Goal: Transaction & Acquisition: Purchase product/service

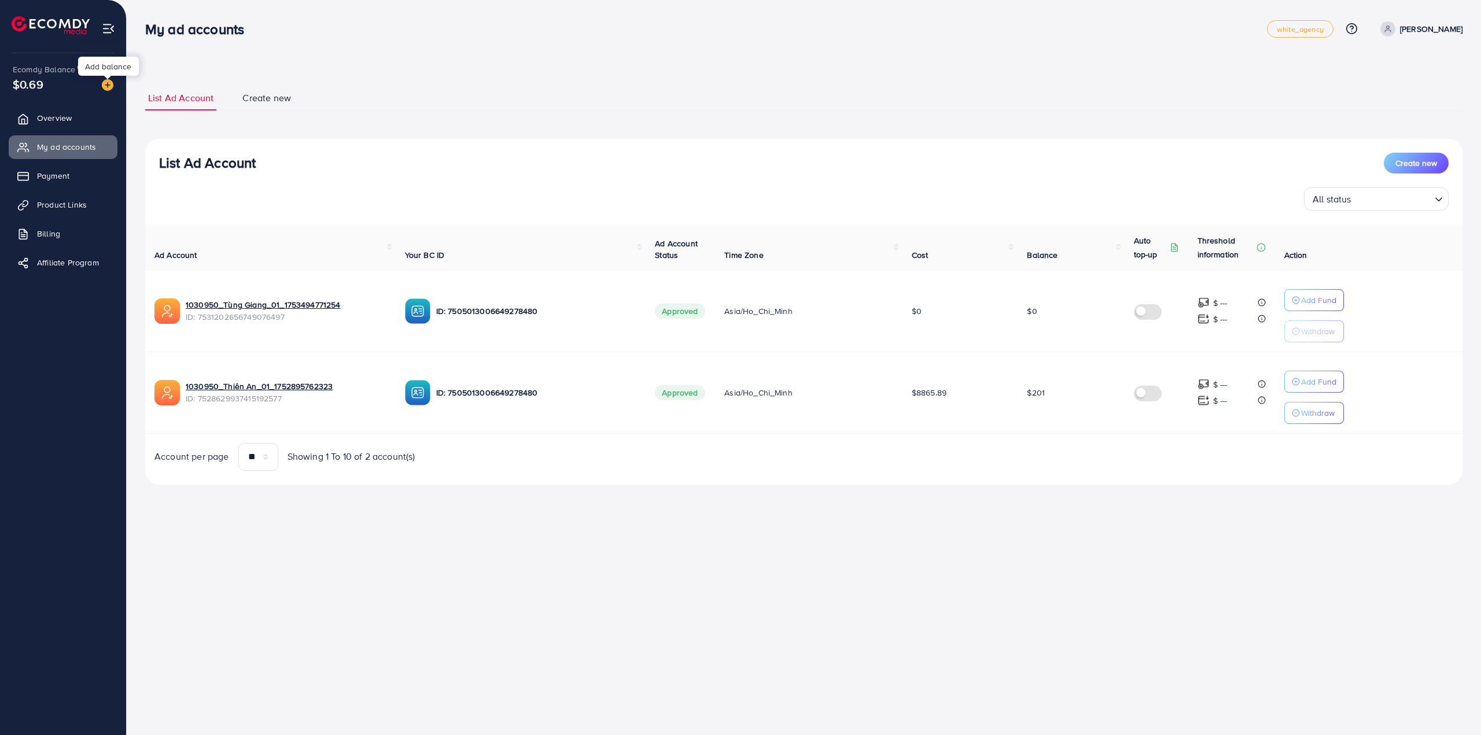
click at [104, 82] on img at bounding box center [108, 85] width 12 height 12
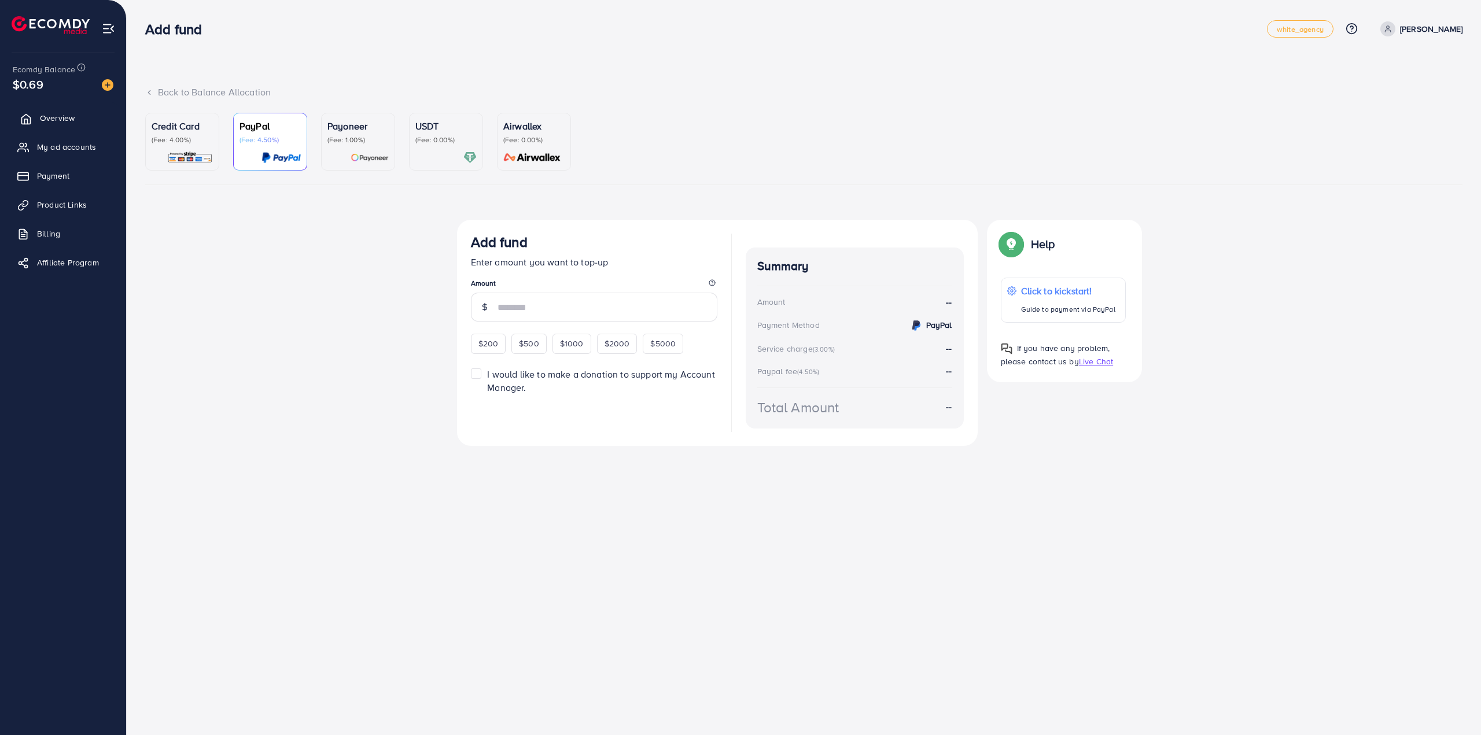
drag, startPoint x: 60, startPoint y: 119, endPoint x: 60, endPoint y: 125, distance: 6.4
click at [60, 119] on span "Overview" at bounding box center [57, 118] width 35 height 12
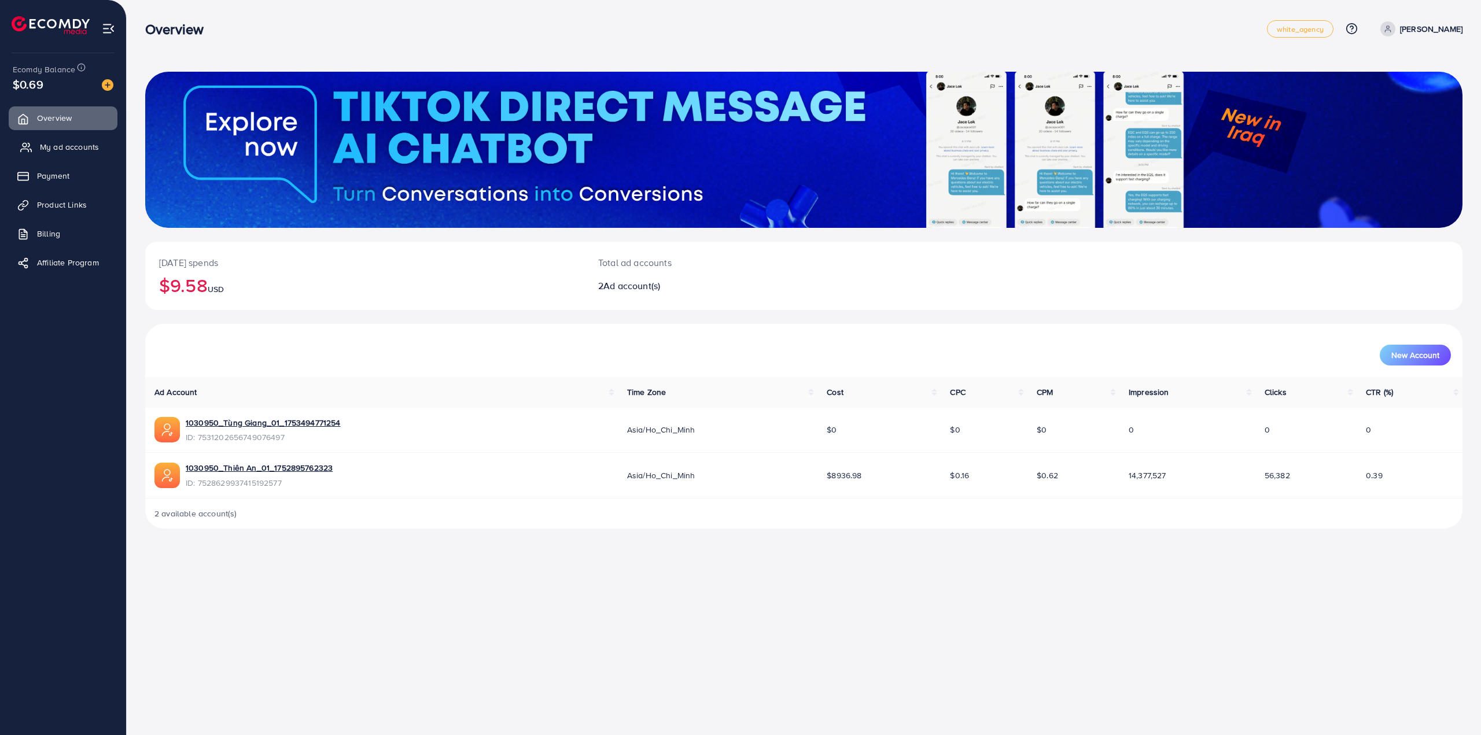
click at [65, 145] on span "My ad accounts" at bounding box center [69, 147] width 59 height 12
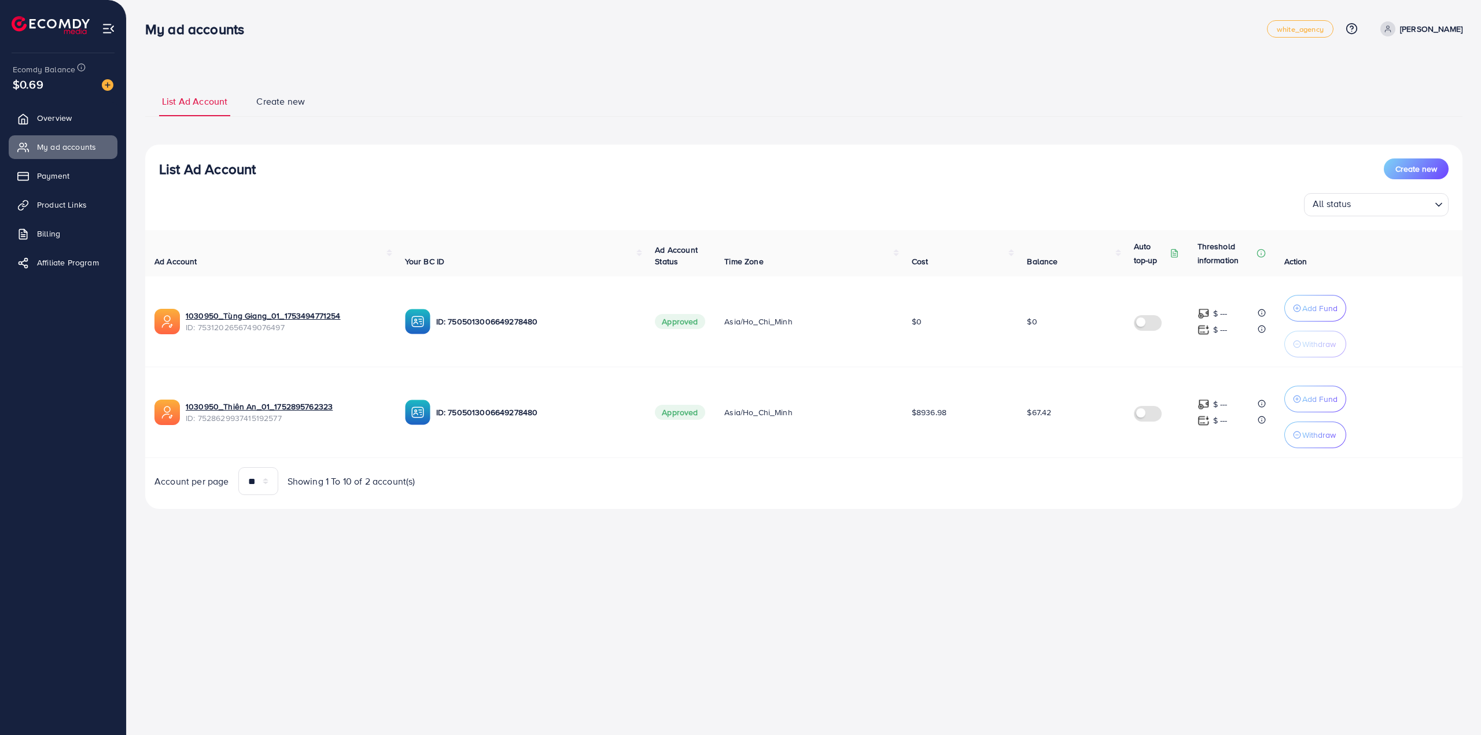
click at [103, 86] on img at bounding box center [108, 85] width 12 height 12
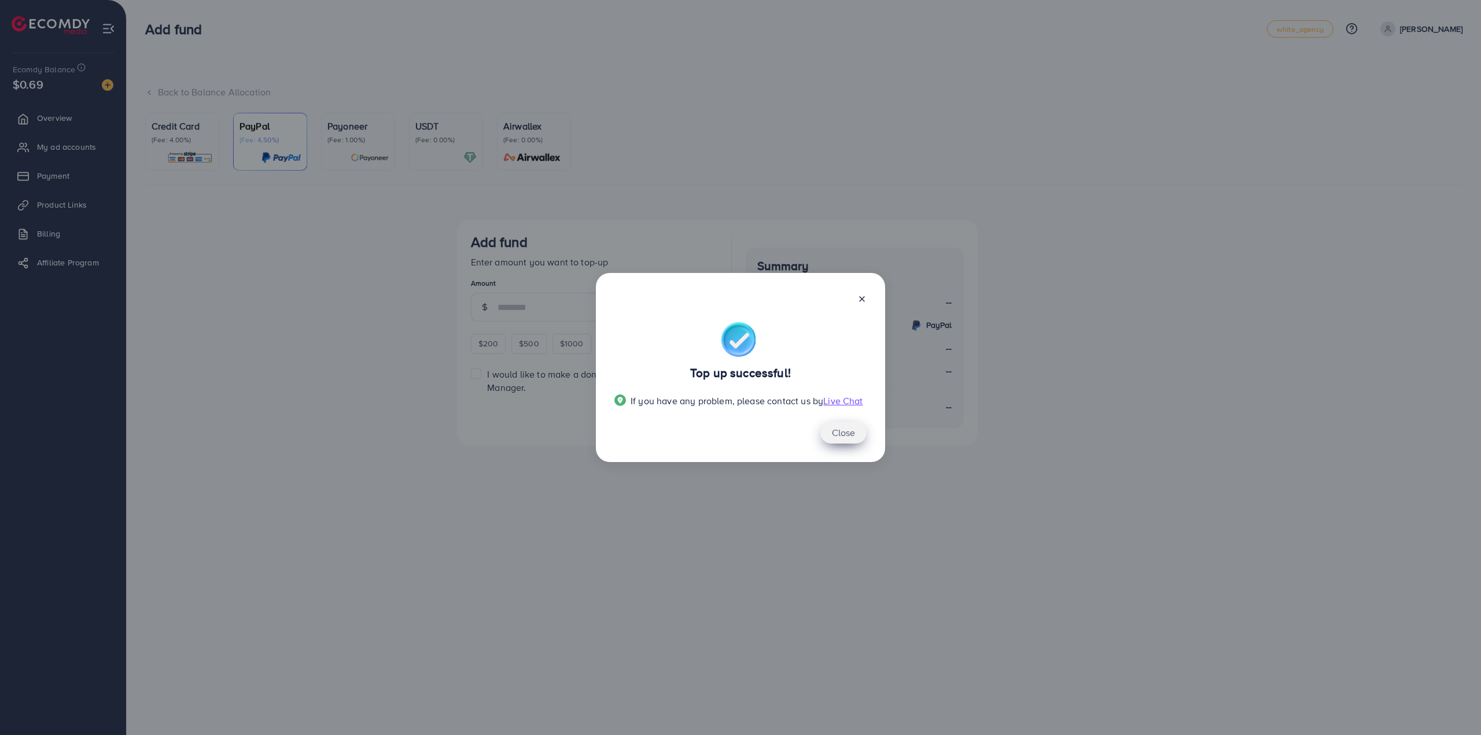
click at [864, 430] on button "Close" at bounding box center [843, 433] width 46 height 22
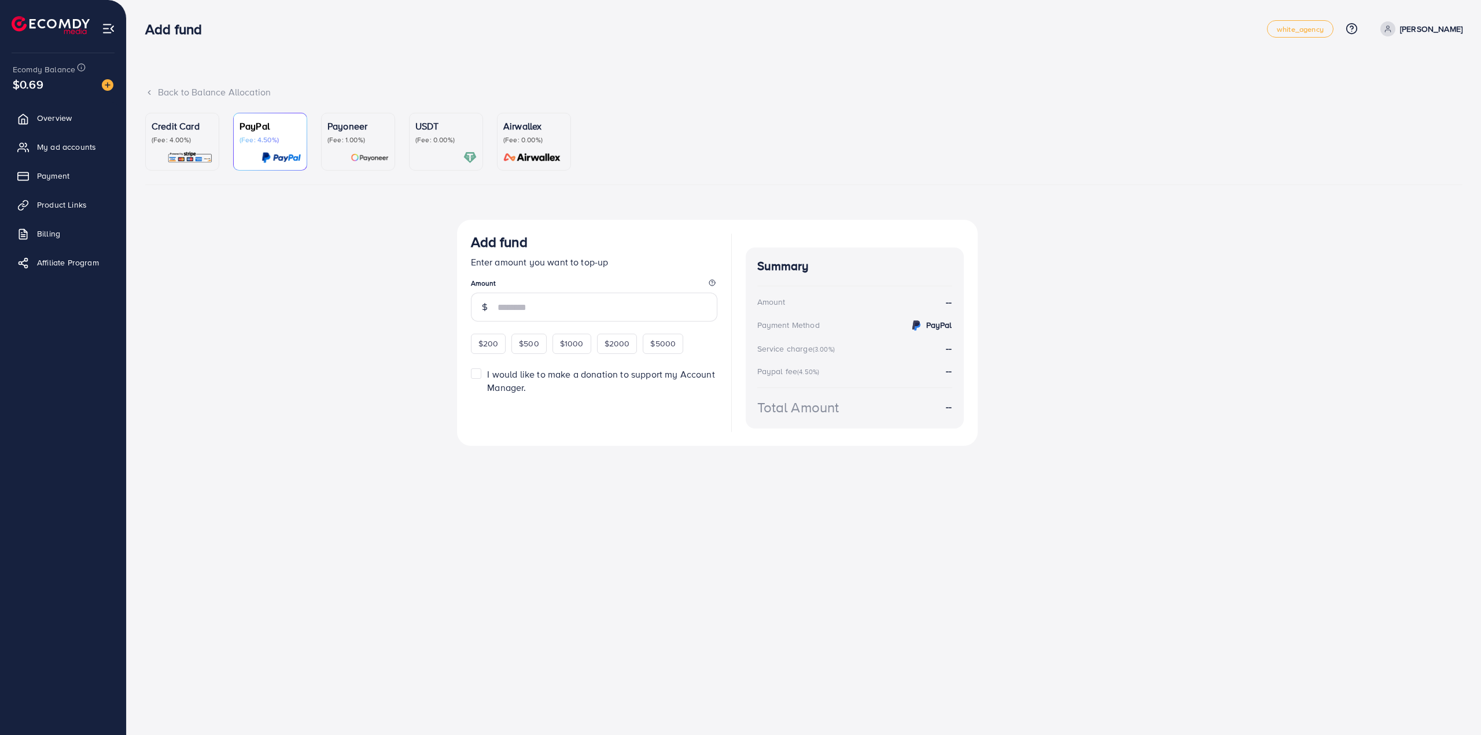
click at [458, 152] on div at bounding box center [445, 157] width 61 height 13
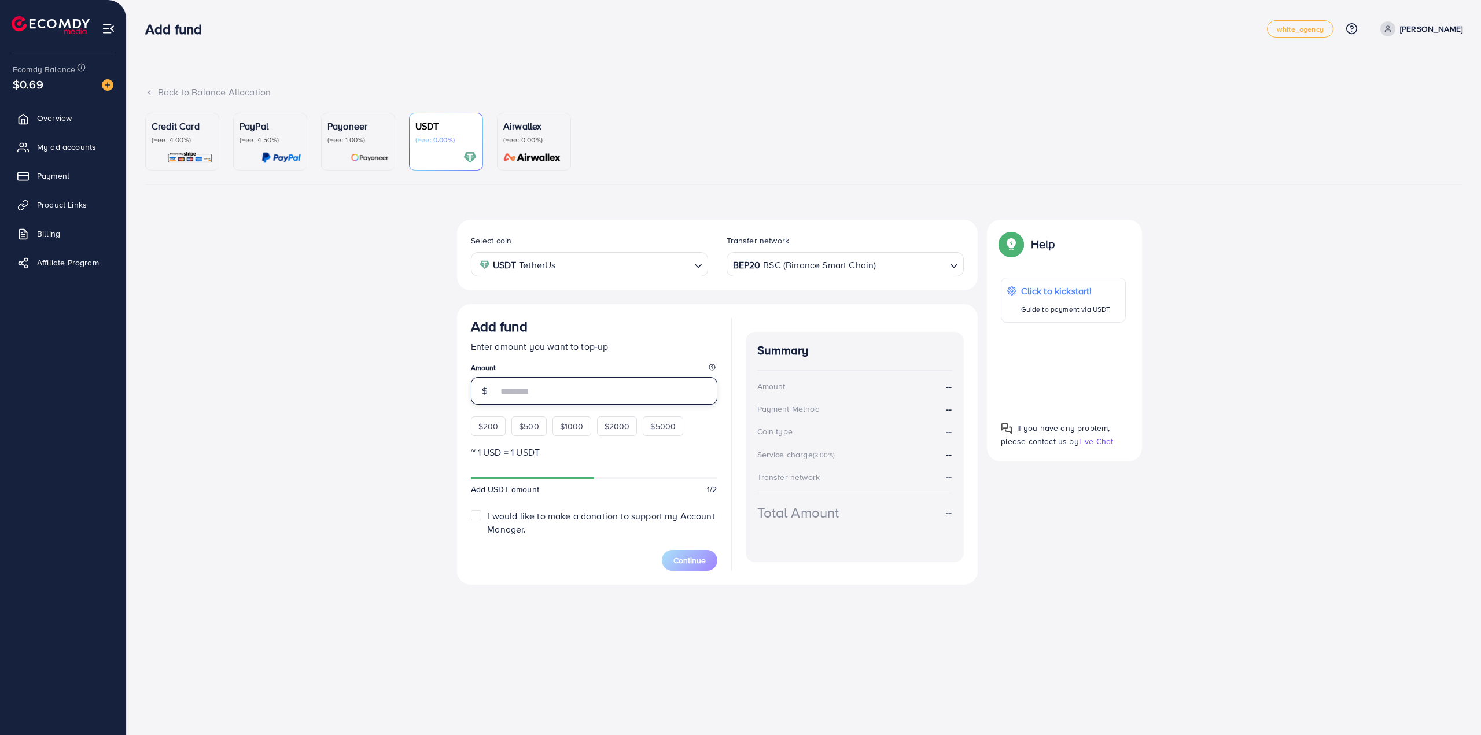
click at [600, 386] on input "number" at bounding box center [607, 391] width 220 height 28
click at [510, 421] on div "Add fund Enter amount you want to top-up Amount $200 $500 $1000 $2000 $5000" at bounding box center [594, 377] width 246 height 118
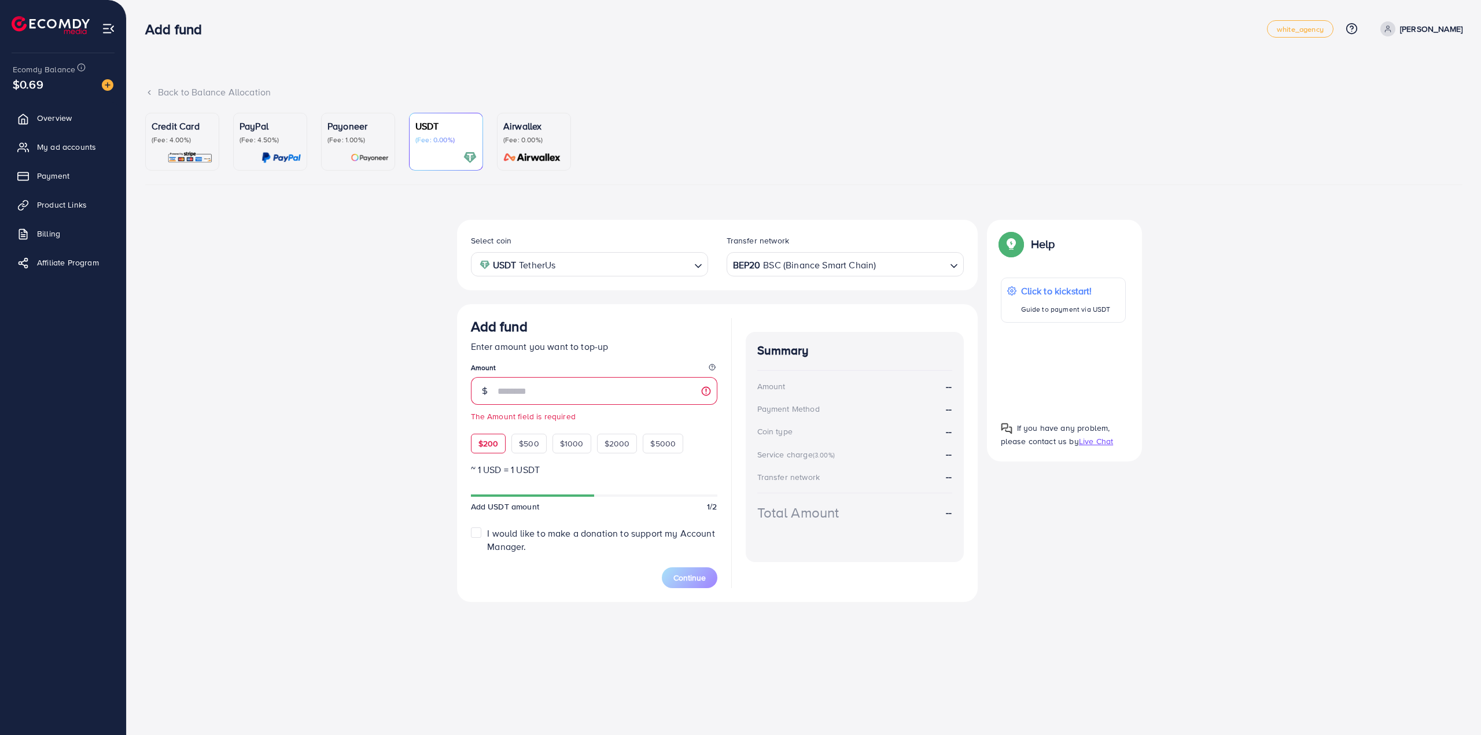
click at [486, 438] on span "$200" at bounding box center [488, 444] width 20 height 12
type input "***"
drag, startPoint x: 338, startPoint y: 404, endPoint x: 573, endPoint y: 507, distance: 256.9
click at [339, 404] on div "Select coin USDT TetherUs Loading... Transfer network BEP20 BSC (Binance Smart …" at bounding box center [803, 416] width 1317 height 392
click at [704, 735] on div "Add fund white_agency Help Center Contact Support Plans and Pricing Term and po…" at bounding box center [740, 367] width 1481 height 735
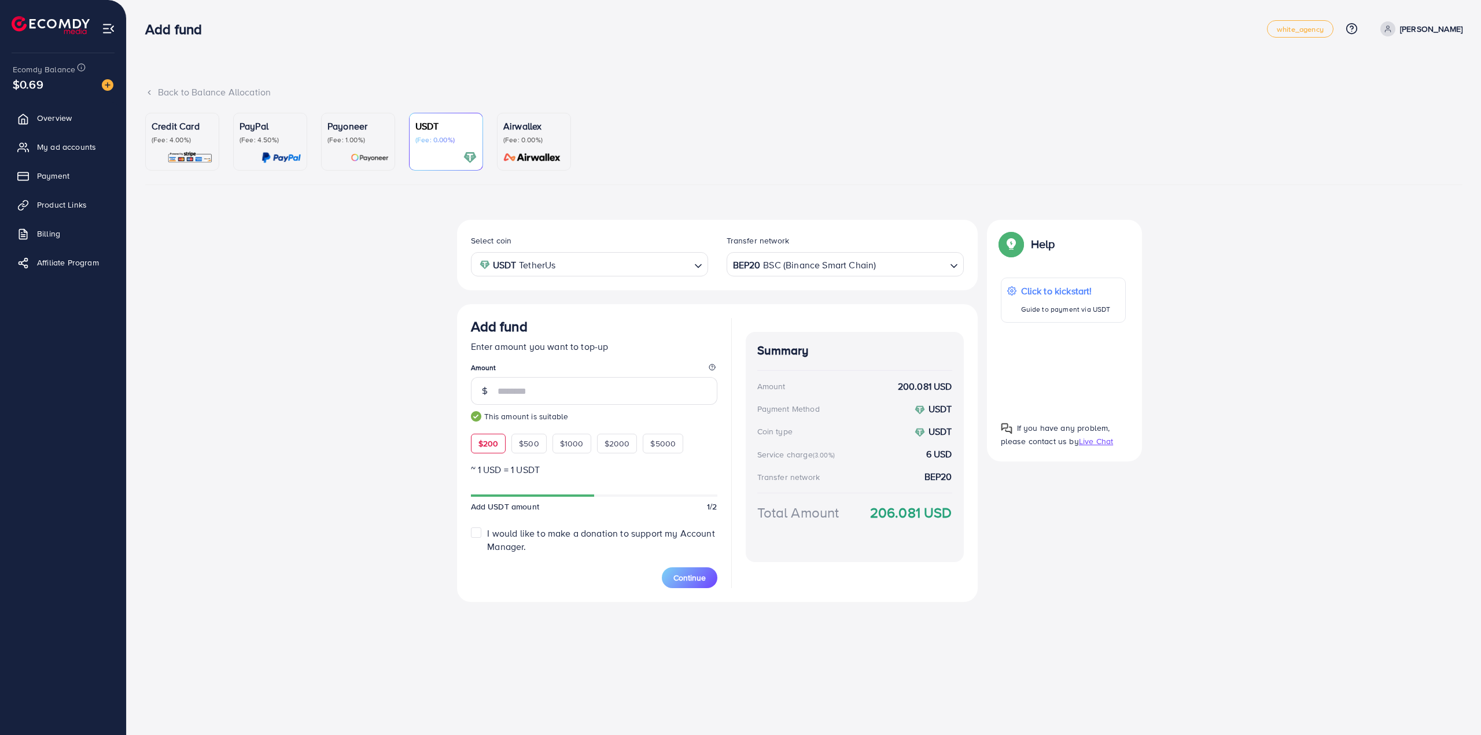
click at [888, 512] on strong "206.081 USD" at bounding box center [911, 513] width 82 height 20
copy strong "206.081"
click at [683, 569] on button "Continue" at bounding box center [690, 577] width 56 height 21
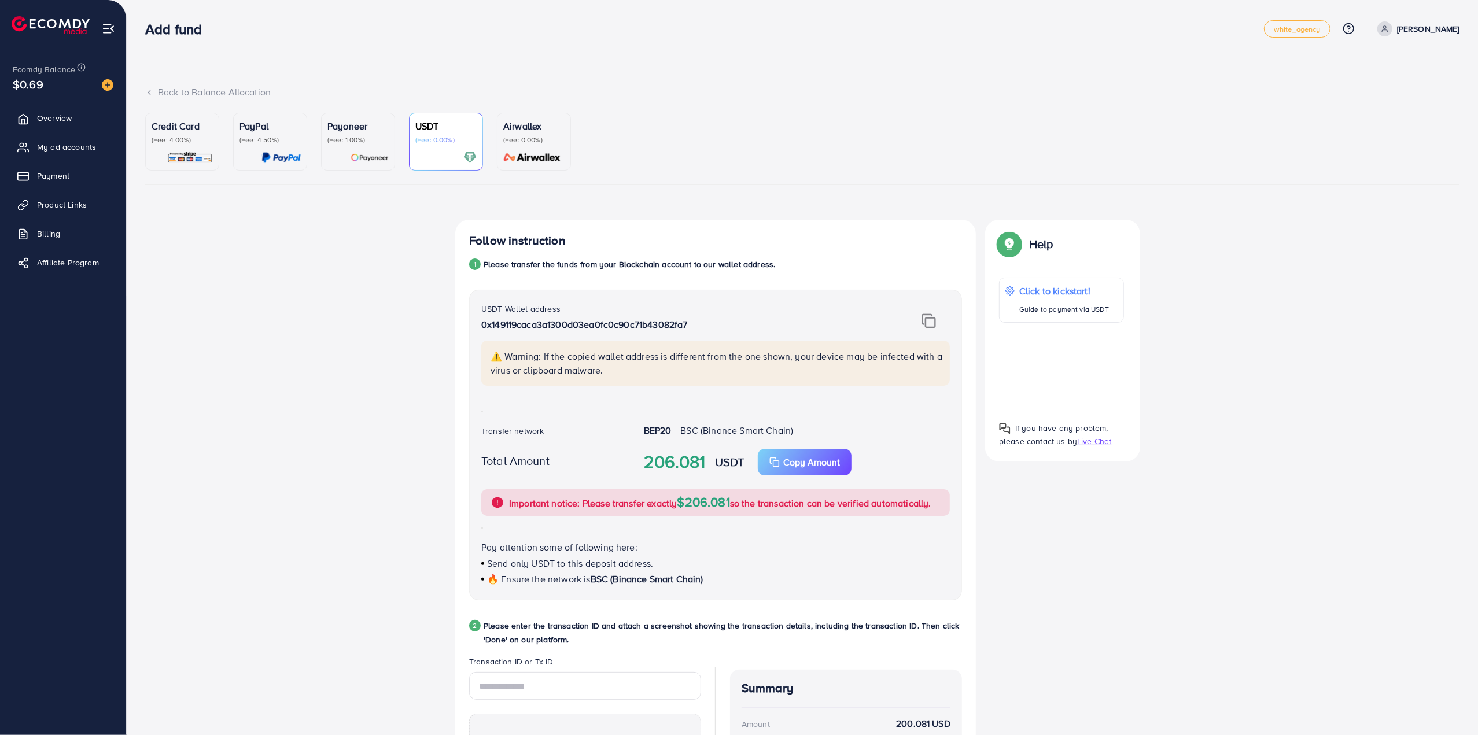
click at [926, 319] on img at bounding box center [928, 320] width 14 height 15
